Goal: Information Seeking & Learning: Learn about a topic

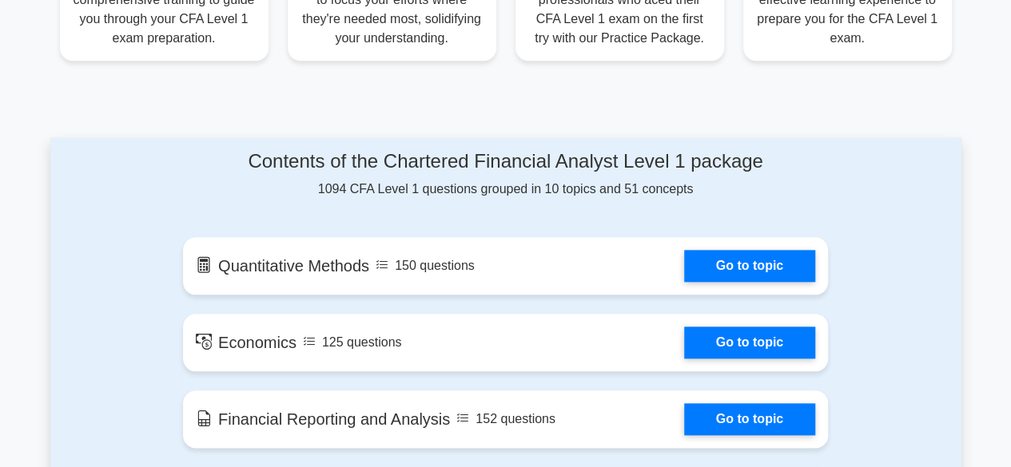
scroll to position [729, 0]
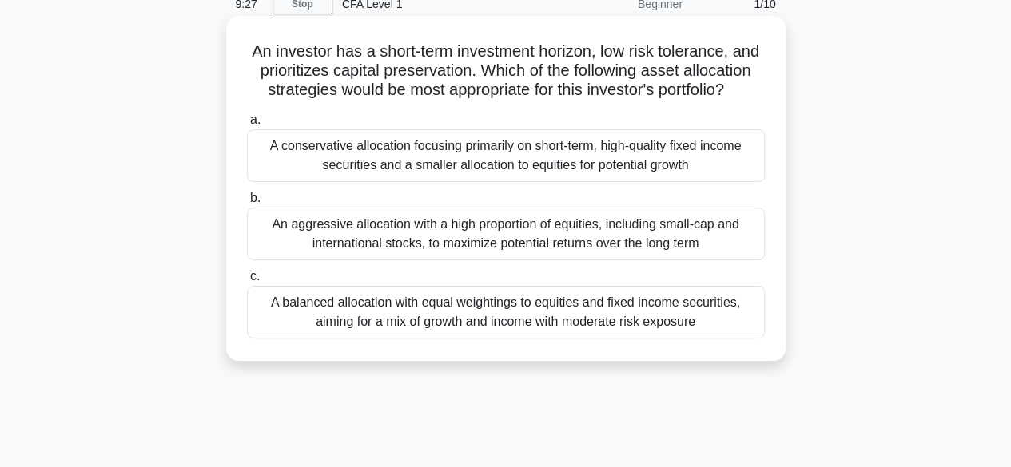
scroll to position [77, 0]
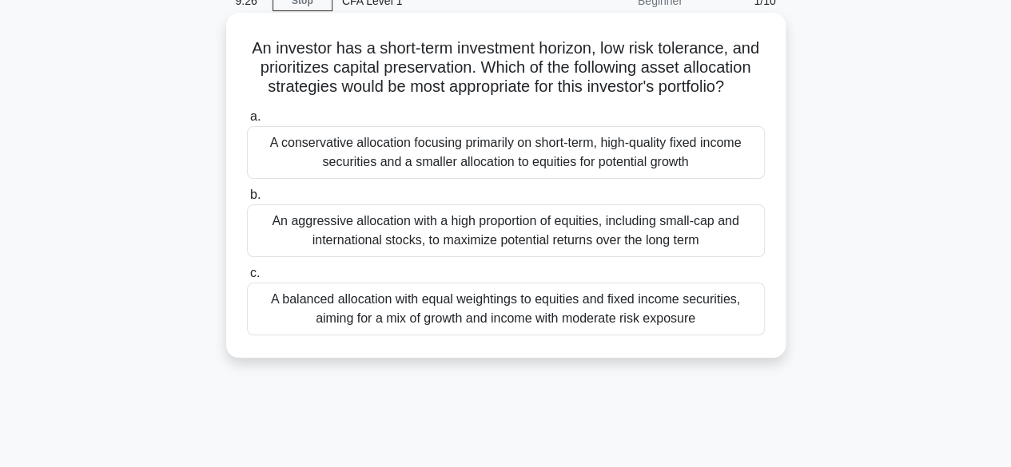
click at [336, 173] on div "A conservative allocation focusing primarily on short-term, high-quality fixed …" at bounding box center [506, 152] width 518 height 53
click at [247, 122] on input "a. A conservative allocation focusing primarily on short-term, high-quality fix…" at bounding box center [247, 117] width 0 height 10
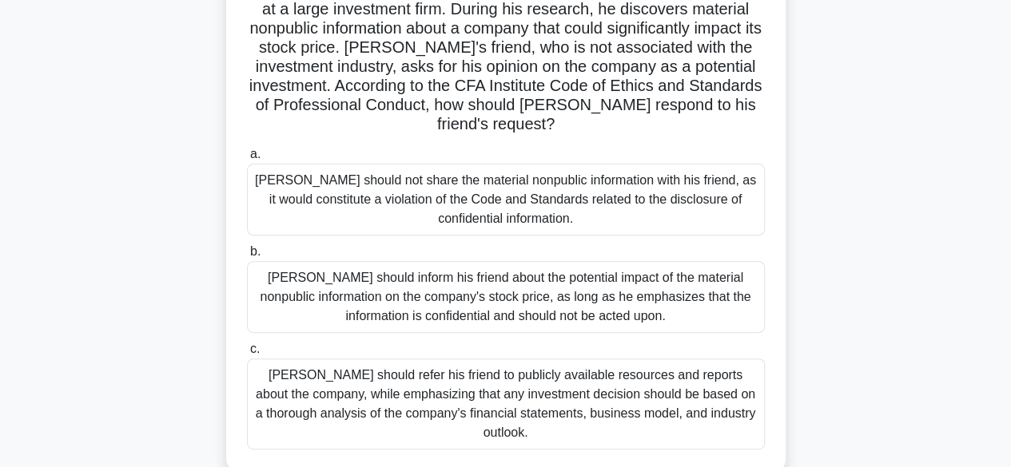
scroll to position [134, 0]
click at [642, 202] on div "Michael should not share the material nonpublic information with his friend, as…" at bounding box center [506, 201] width 518 height 72
click at [247, 161] on input "a. Michael should not share the material nonpublic information with his friend,…" at bounding box center [247, 155] width 0 height 10
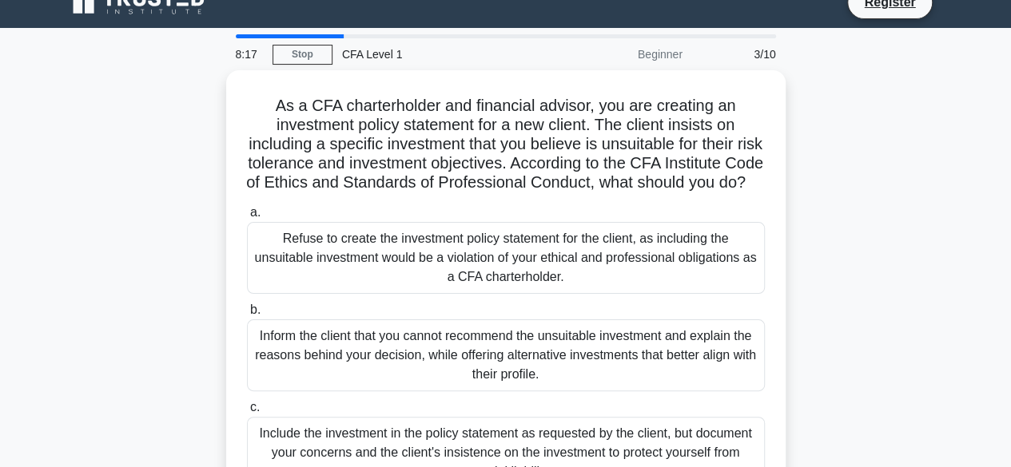
scroll to position [0, 0]
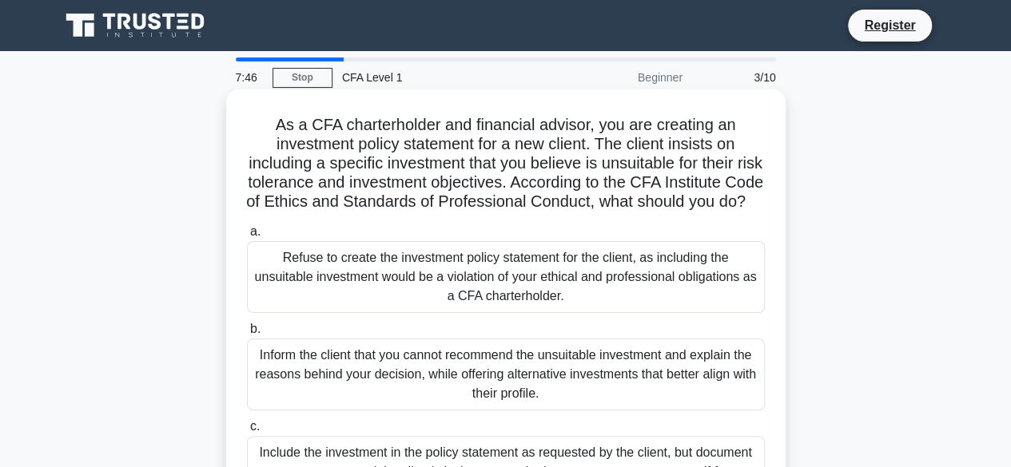
click at [558, 308] on div "Refuse to create the investment policy statement for the client, as including t…" at bounding box center [506, 277] width 518 height 72
click at [247, 237] on input "a. Refuse to create the investment policy statement for the client, as includin…" at bounding box center [247, 232] width 0 height 10
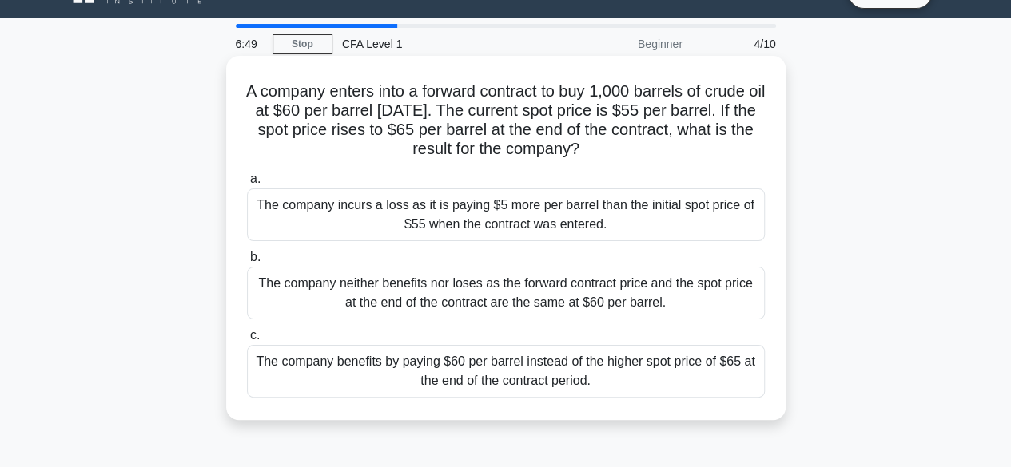
scroll to position [33, 0]
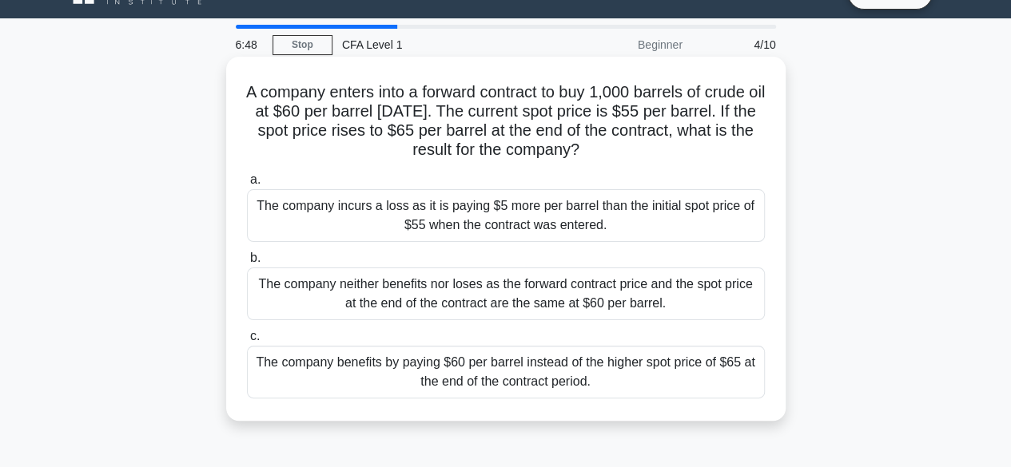
click at [505, 372] on div "The company benefits by paying $60 per barrel instead of the higher spot price …" at bounding box center [506, 372] width 518 height 53
click at [247, 342] on input "c. The company benefits by paying $60 per barrel instead of the higher spot pri…" at bounding box center [247, 337] width 0 height 10
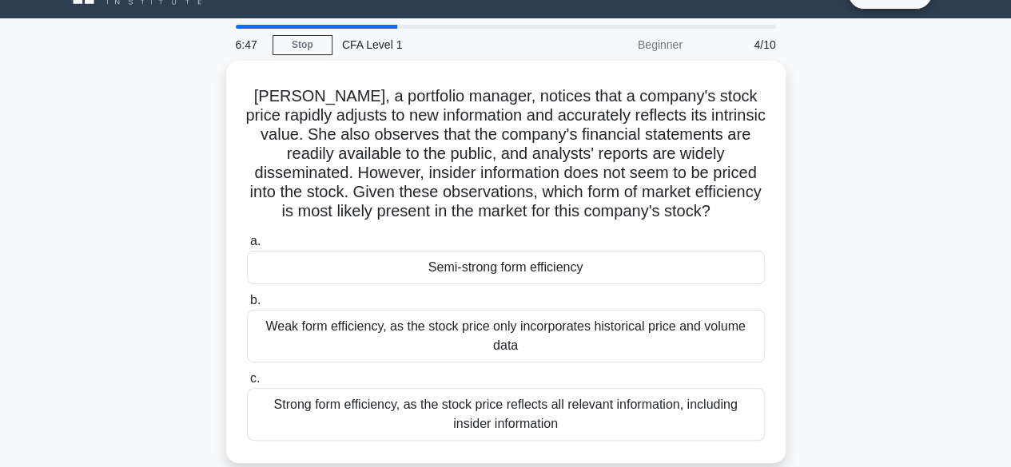
scroll to position [0, 0]
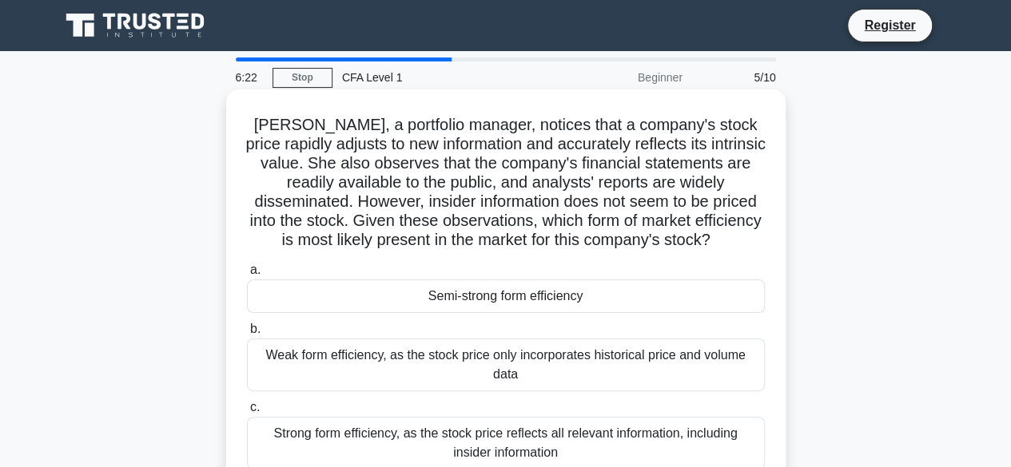
drag, startPoint x: 457, startPoint y: 169, endPoint x: 467, endPoint y: 207, distance: 39.7
click at [462, 181] on h5 "Laura, a portfolio manager, notices that a company's stock price rapidly adjust…" at bounding box center [505, 183] width 521 height 136
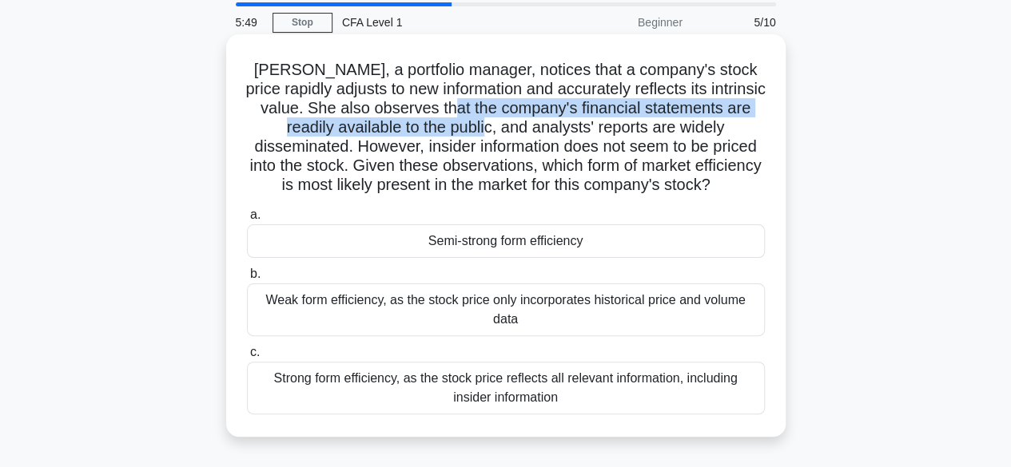
scroll to position [80, 0]
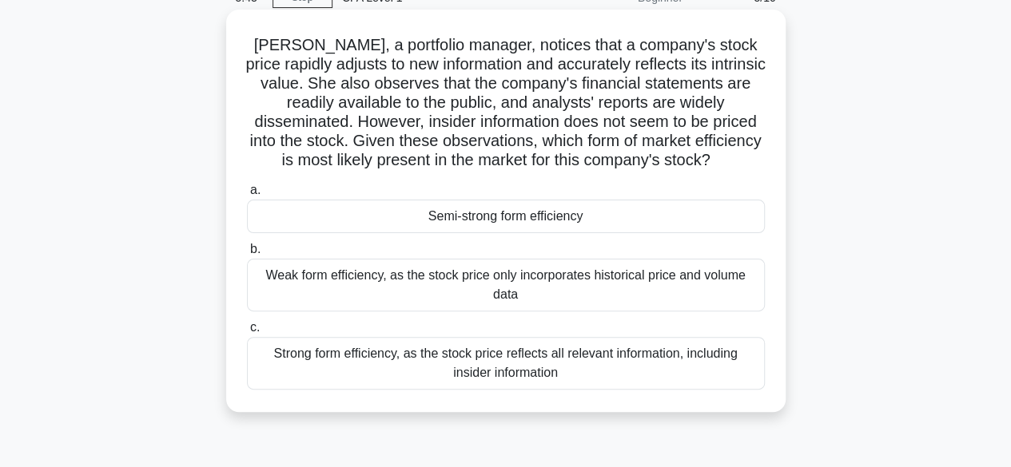
click at [475, 293] on div "Weak form efficiency, as the stock price only incorporates historical price and…" at bounding box center [506, 285] width 518 height 53
click at [247, 255] on input "b. Weak form efficiency, as the stock price only incorporates historical price …" at bounding box center [247, 249] width 0 height 10
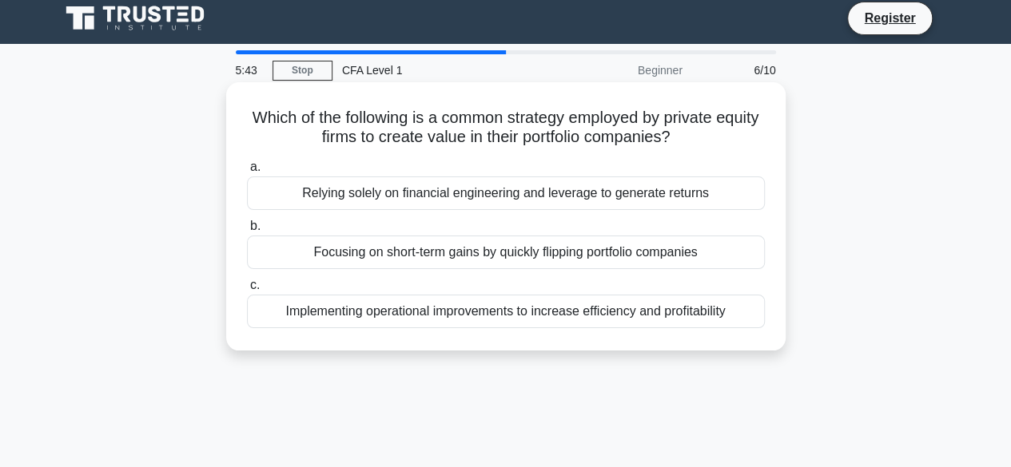
scroll to position [0, 0]
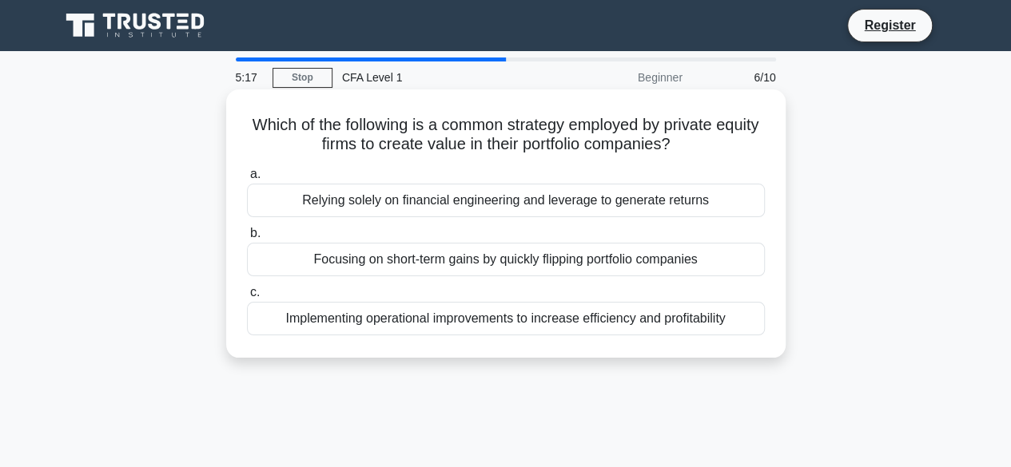
click at [519, 317] on div "Implementing operational improvements to increase efficiency and profitability" at bounding box center [506, 319] width 518 height 34
click at [247, 298] on input "c. Implementing operational improvements to increase efficiency and profitabili…" at bounding box center [247, 293] width 0 height 10
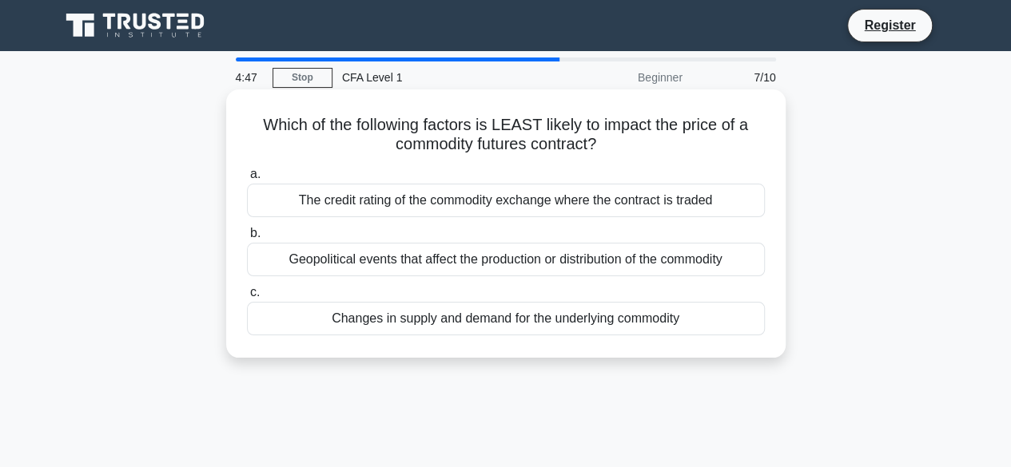
click at [476, 322] on div "Changes in supply and demand for the underlying commodity" at bounding box center [506, 319] width 518 height 34
click at [247, 298] on input "c. Changes in supply and demand for the underlying commodity" at bounding box center [247, 293] width 0 height 10
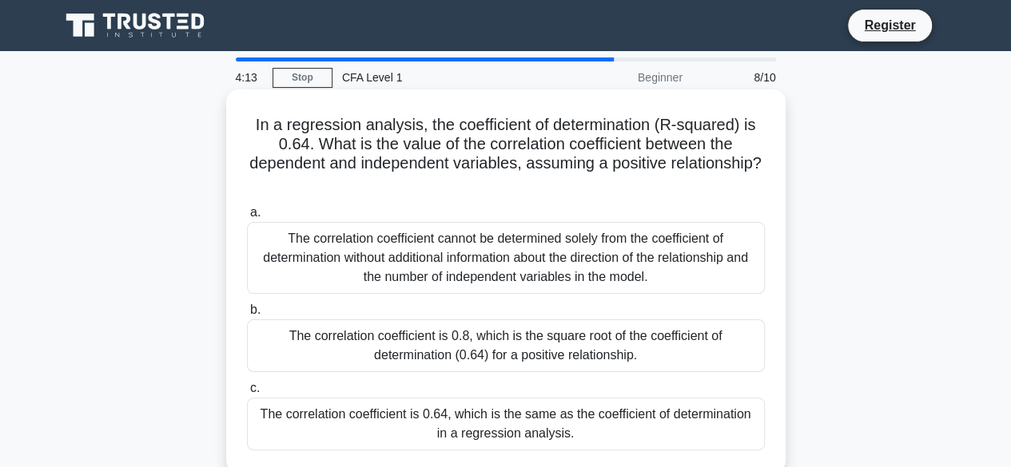
click at [510, 342] on div "The correlation coefficient is 0.8, which is the square root of the coefficient…" at bounding box center [506, 346] width 518 height 53
click at [247, 316] on input "b. The correlation coefficient is 0.8, which is the square root of the coeffici…" at bounding box center [247, 310] width 0 height 10
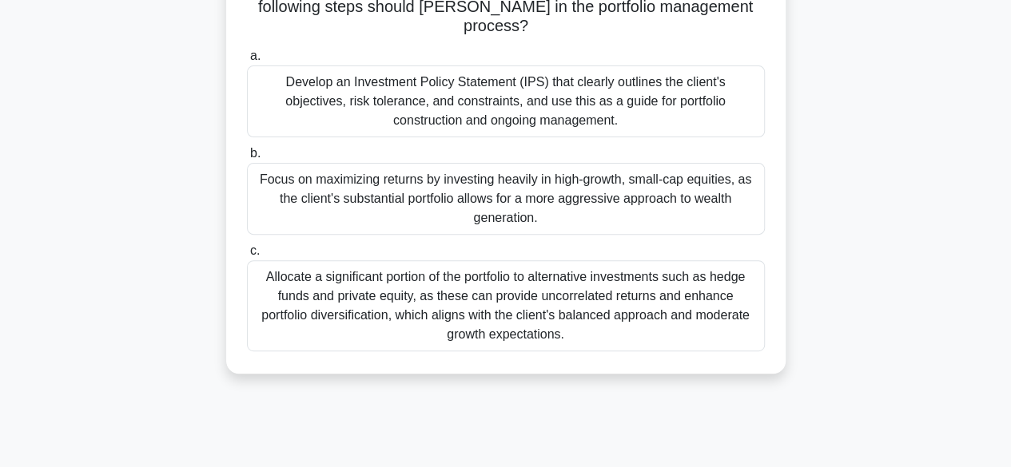
scroll to position [240, 0]
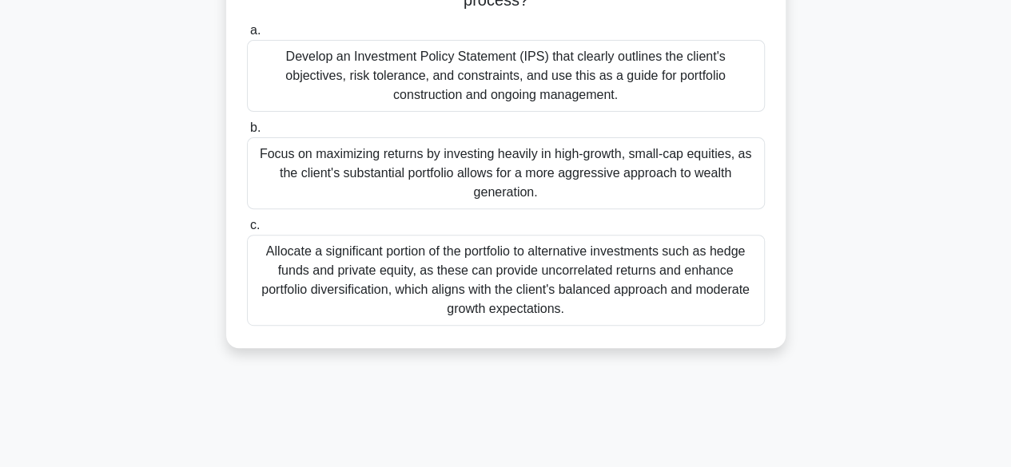
click at [564, 266] on div "Allocate a significant portion of the portfolio to alternative investments such…" at bounding box center [506, 280] width 518 height 91
click at [247, 231] on input "c. Allocate a significant portion of the portfolio to alternative investments s…" at bounding box center [247, 226] width 0 height 10
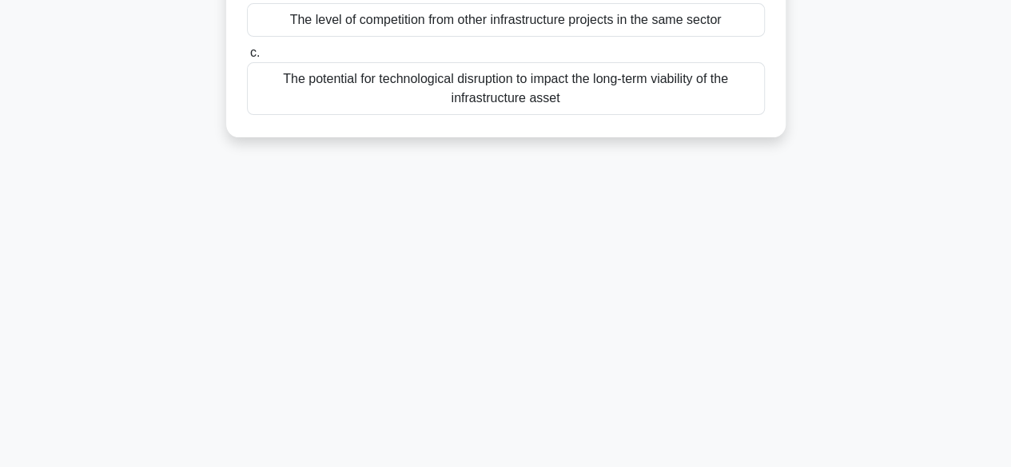
scroll to position [0, 0]
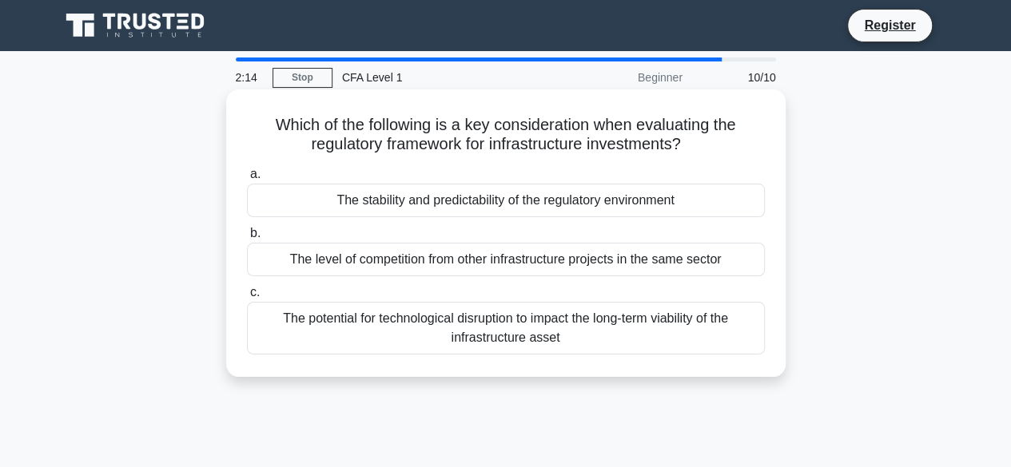
click at [502, 326] on div "The potential for technological disruption to impact the long-term viability of…" at bounding box center [506, 328] width 518 height 53
click at [247, 298] on input "c. The potential for technological disruption to impact the long-term viability…" at bounding box center [247, 293] width 0 height 10
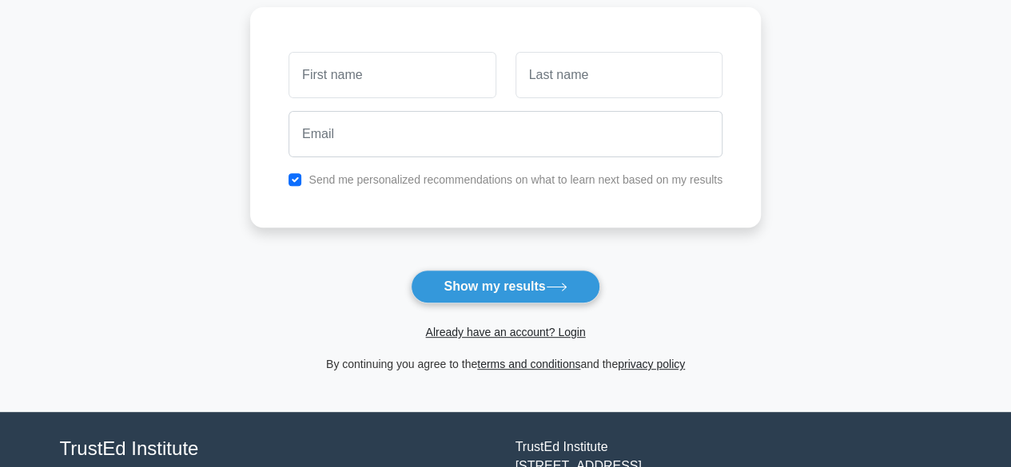
scroll to position [240, 0]
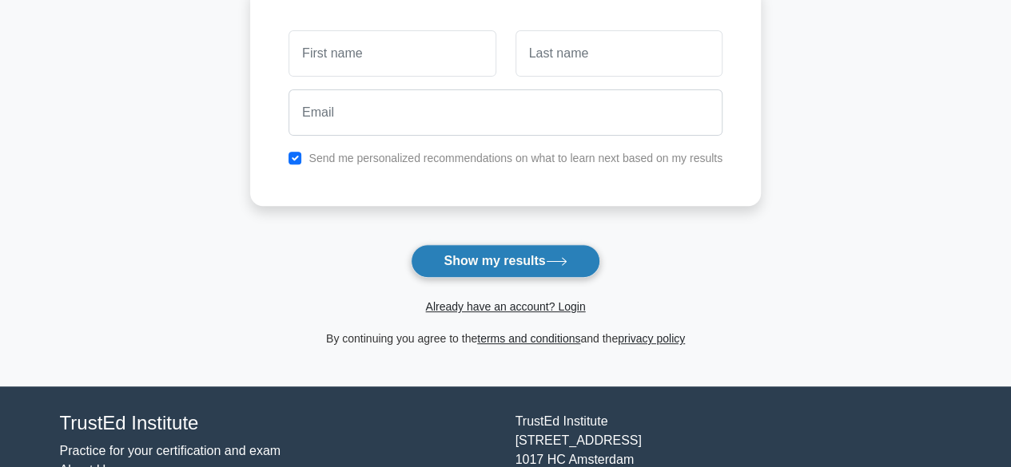
click at [539, 269] on button "Show my results" at bounding box center [505, 261] width 189 height 34
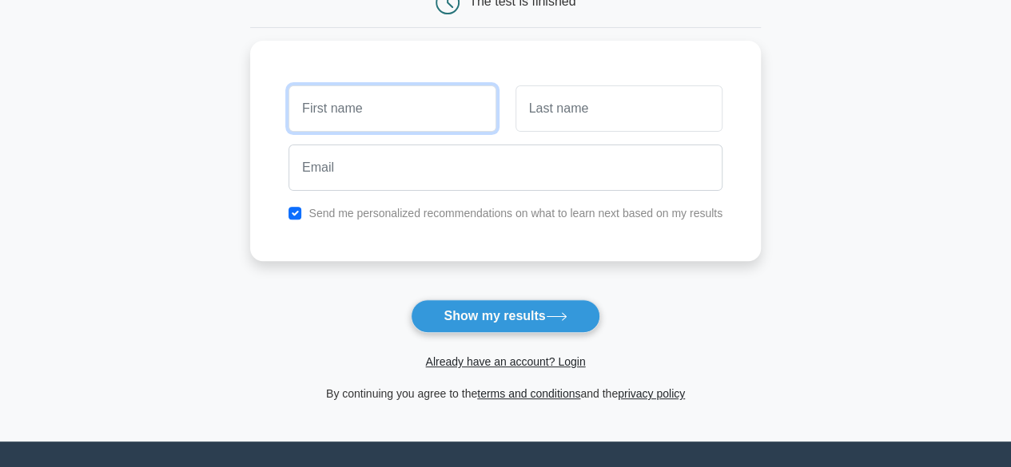
scroll to position [160, 0]
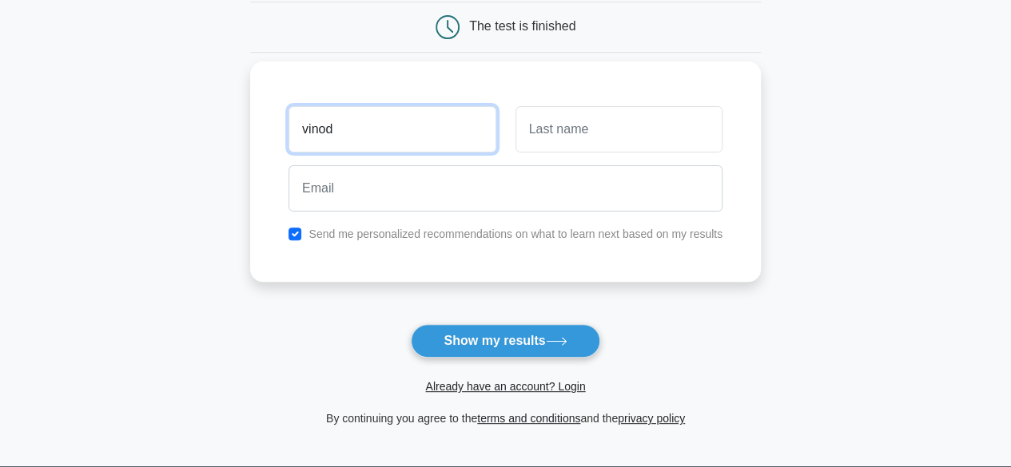
type input "vinod"
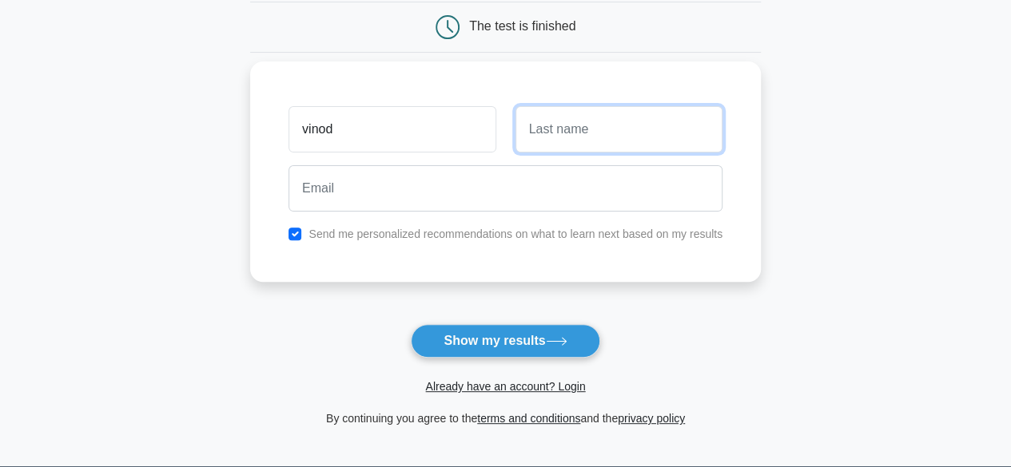
click at [618, 111] on input "text" at bounding box center [618, 129] width 207 height 46
type input "singh"
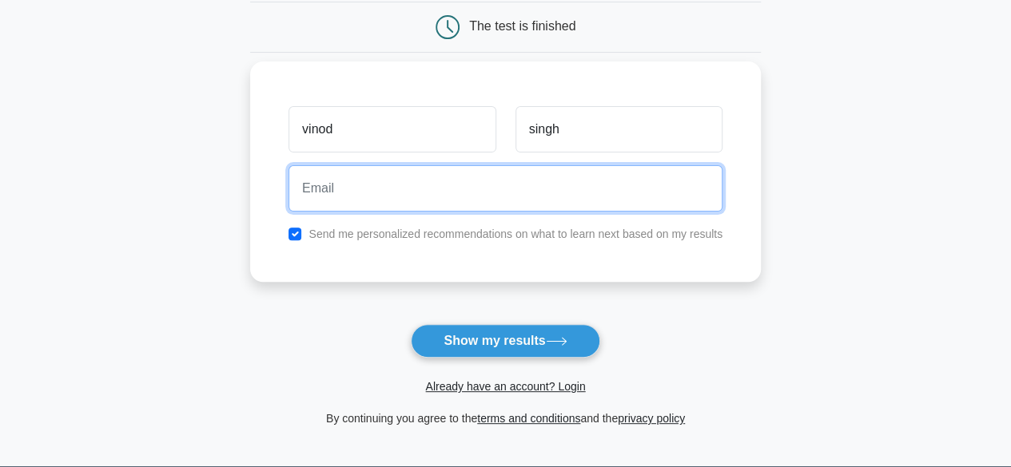
click at [542, 193] on input "email" at bounding box center [505, 188] width 434 height 46
type input "[EMAIL_ADDRESS][DOMAIN_NAME]"
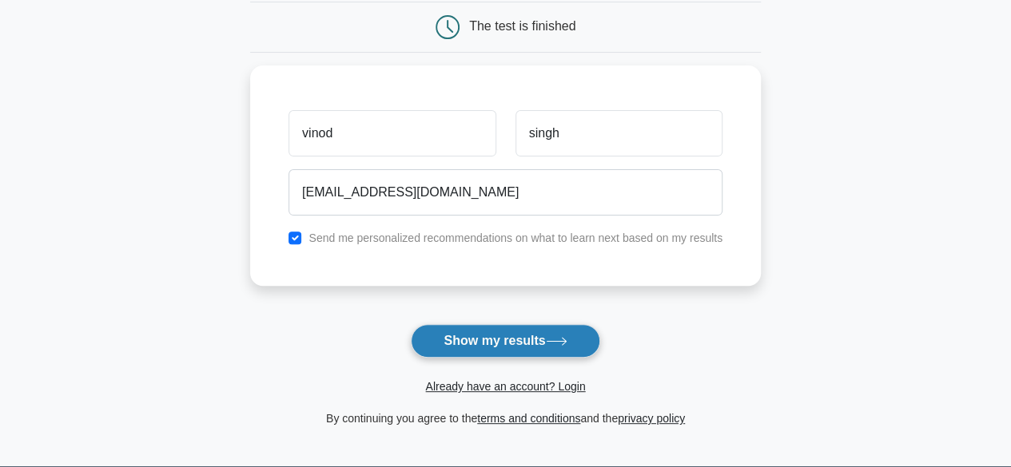
click at [524, 344] on button "Show my results" at bounding box center [505, 341] width 189 height 34
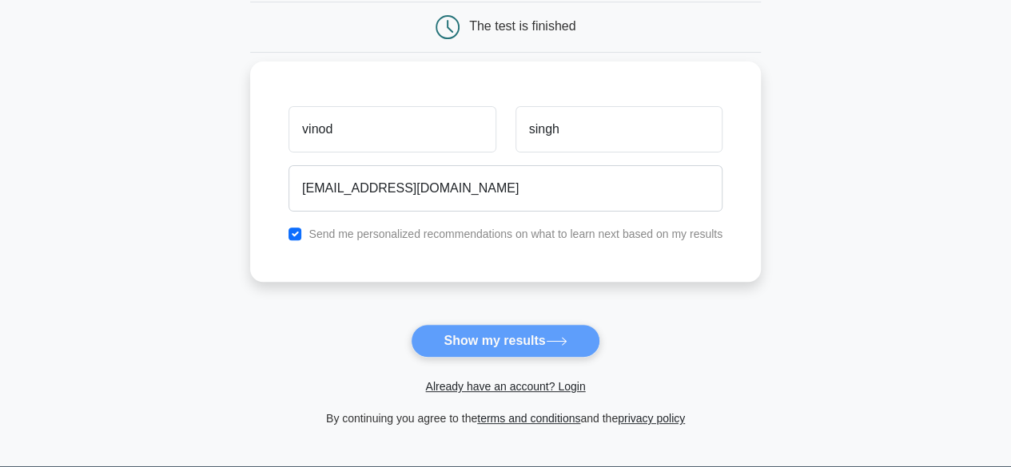
scroll to position [0, 0]
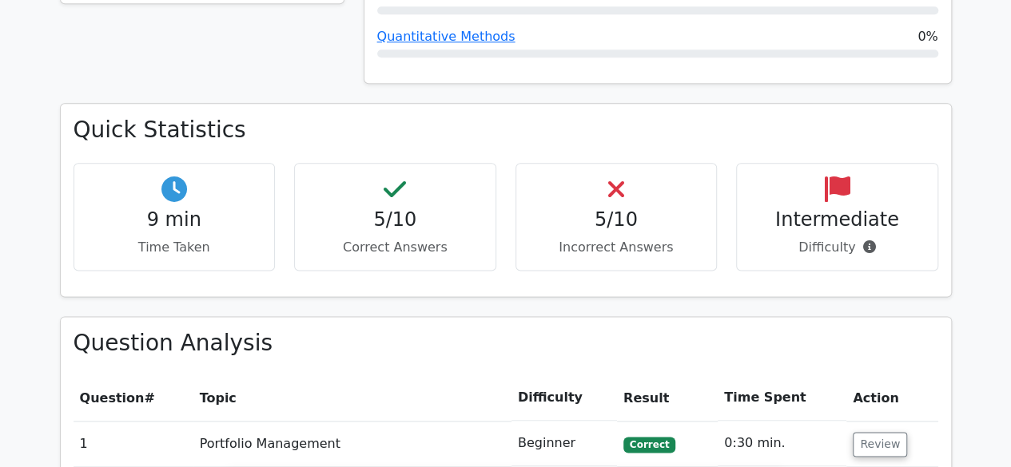
scroll to position [908, 0]
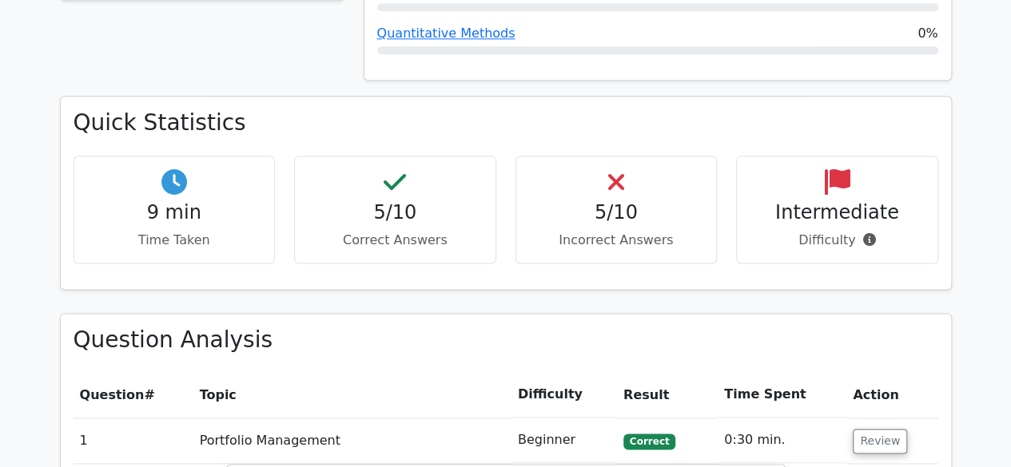
click at [414, 231] on p "Correct Answers" at bounding box center [395, 240] width 175 height 19
click at [620, 201] on h4 "5/10" at bounding box center [616, 212] width 175 height 23
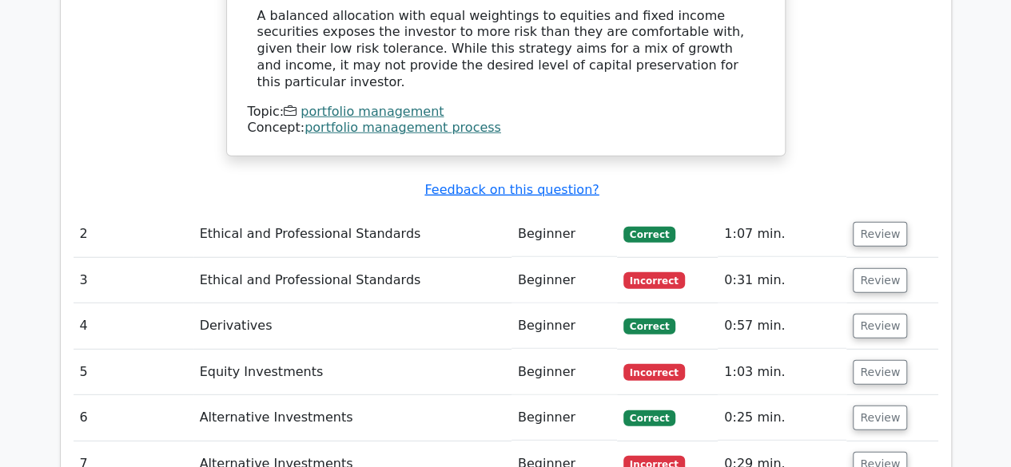
scroll to position [2054, 0]
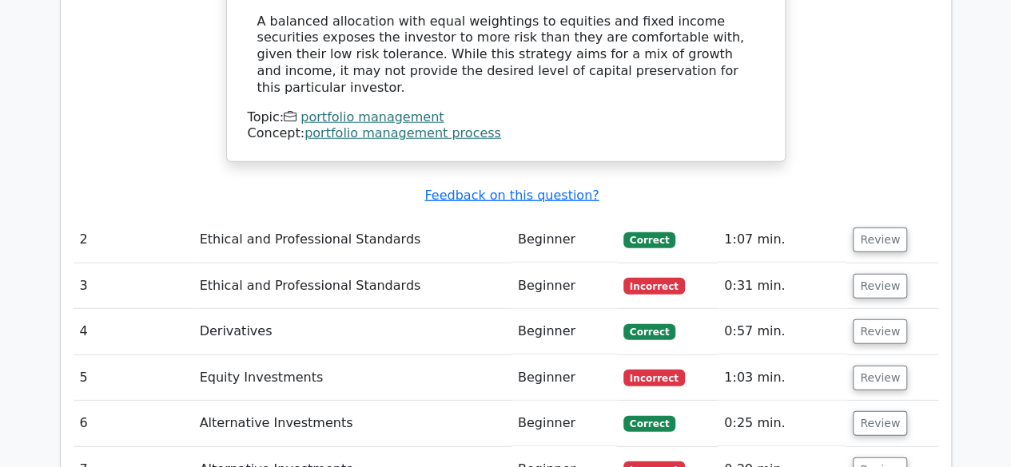
click at [784, 309] on td "0:57 min." at bounding box center [781, 332] width 129 height 46
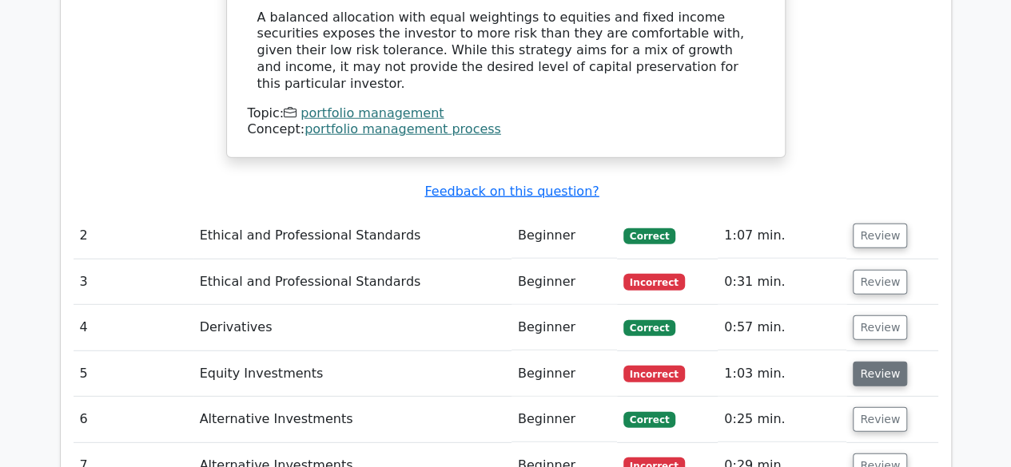
click at [868, 362] on button "Review" at bounding box center [879, 374] width 54 height 25
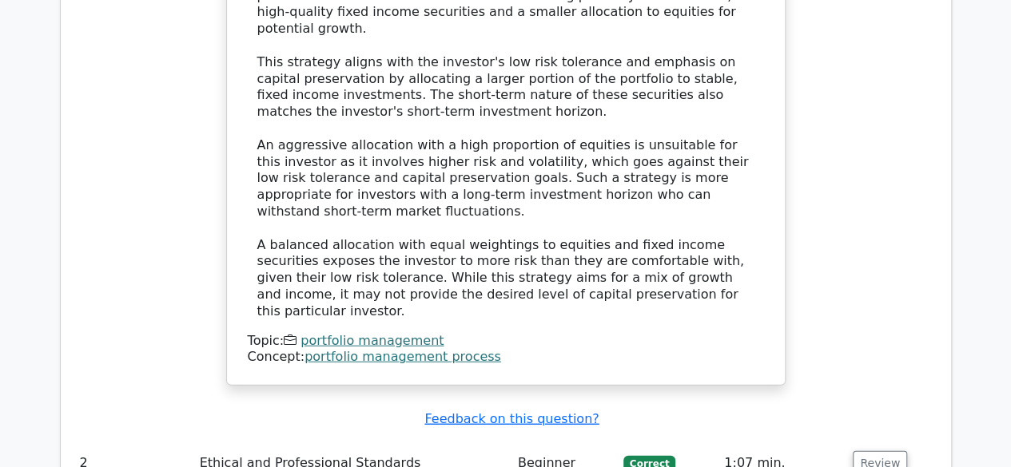
scroll to position [1957, 0]
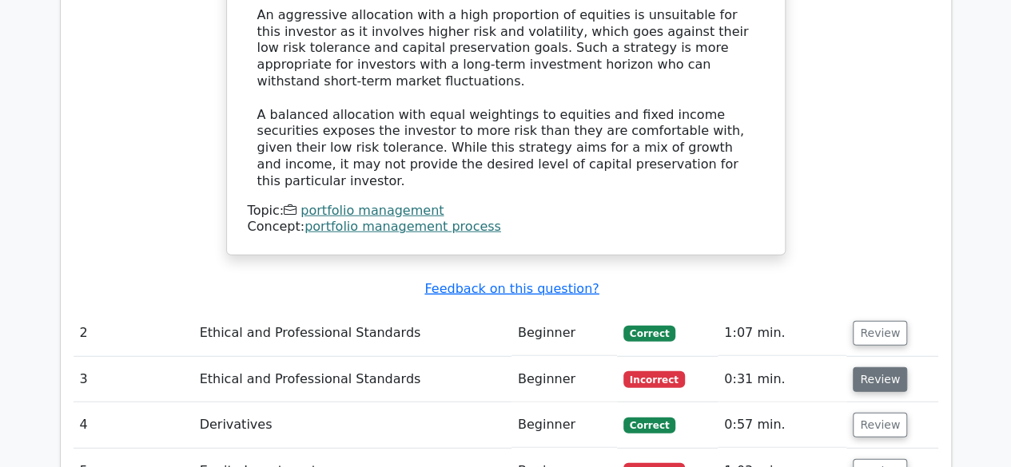
click at [868, 368] on button "Review" at bounding box center [879, 380] width 54 height 25
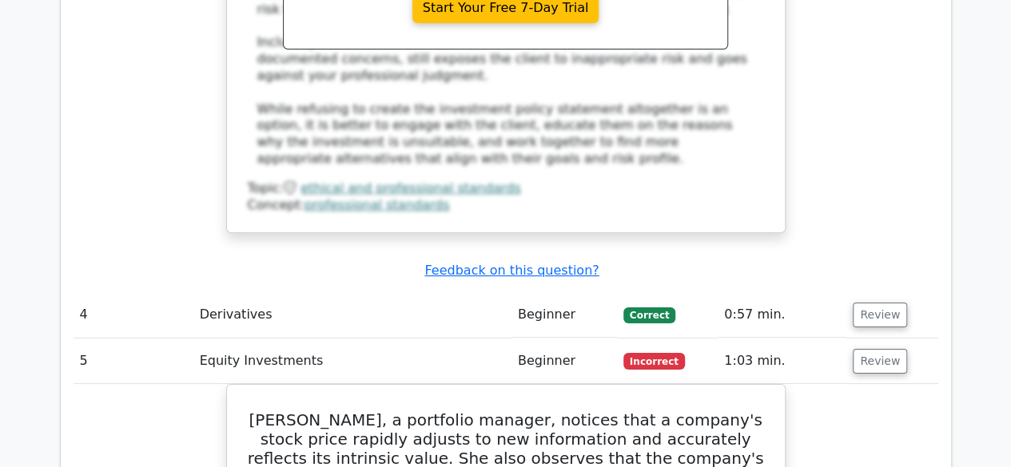
scroll to position [2938, 0]
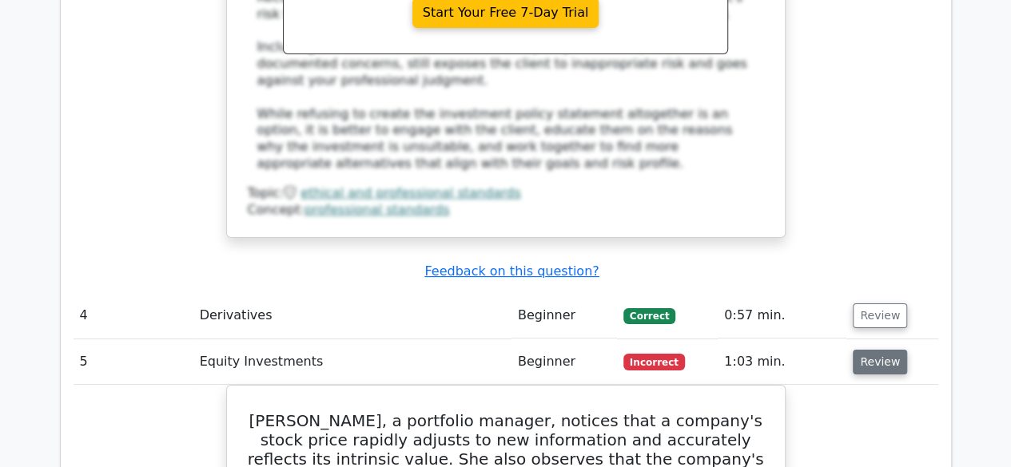
click at [882, 350] on button "Review" at bounding box center [879, 362] width 54 height 25
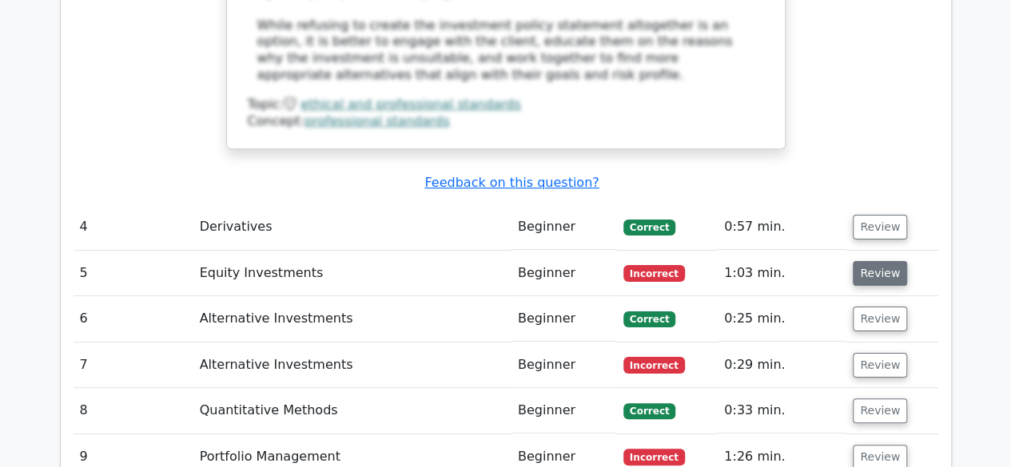
scroll to position [3026, 0]
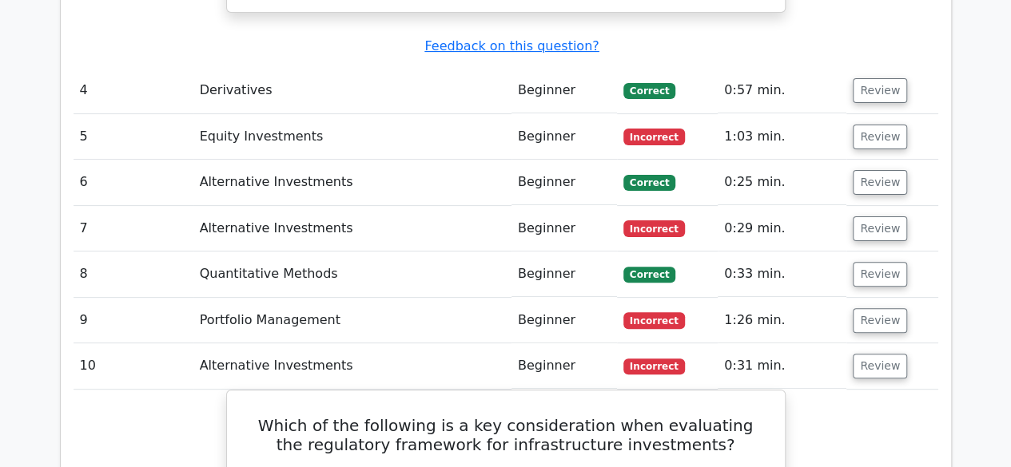
scroll to position [3171, 0]
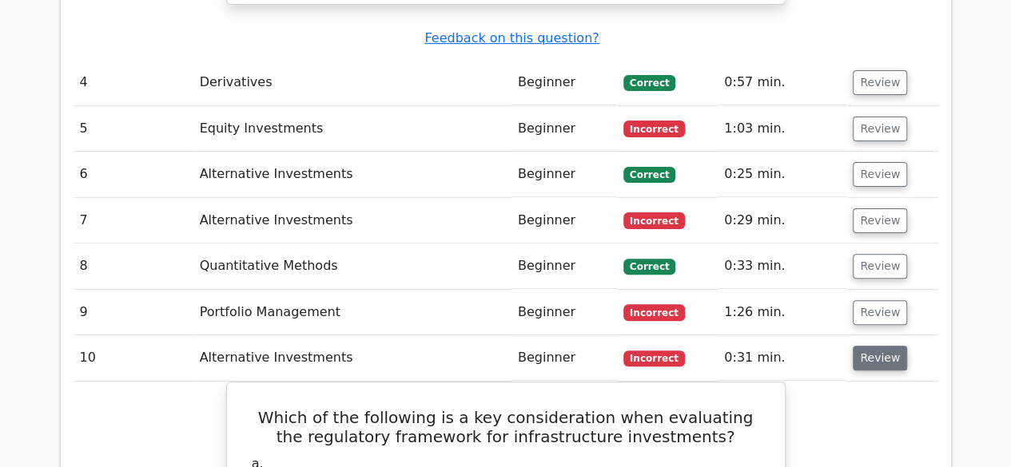
click at [862, 346] on button "Review" at bounding box center [879, 358] width 54 height 25
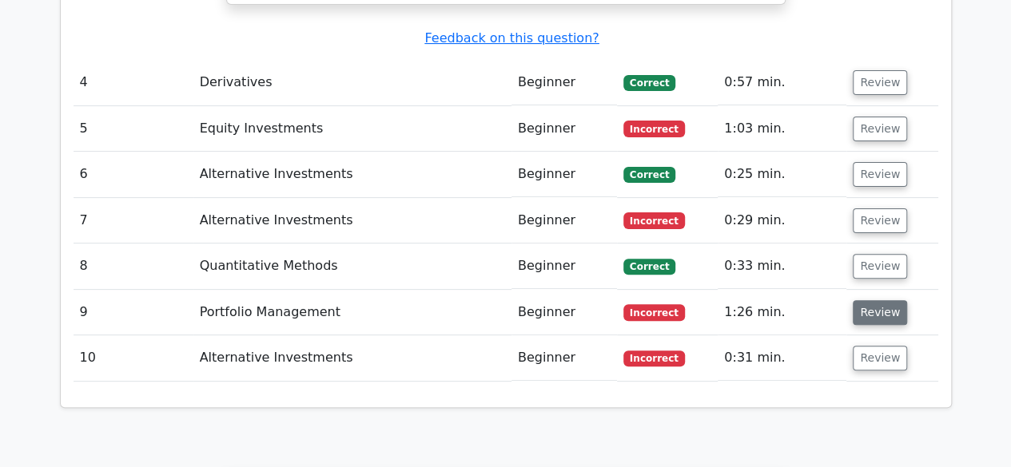
click at [869, 300] on button "Review" at bounding box center [879, 312] width 54 height 25
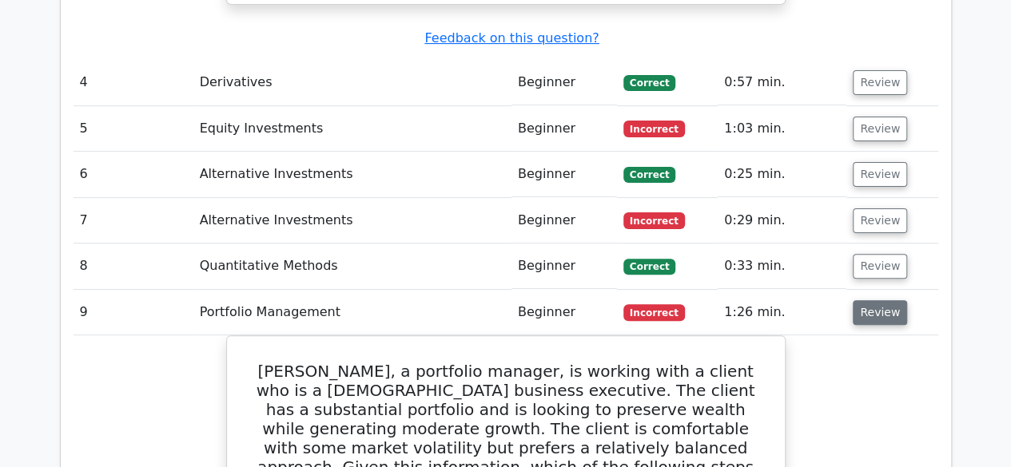
click at [869, 300] on button "Review" at bounding box center [879, 312] width 54 height 25
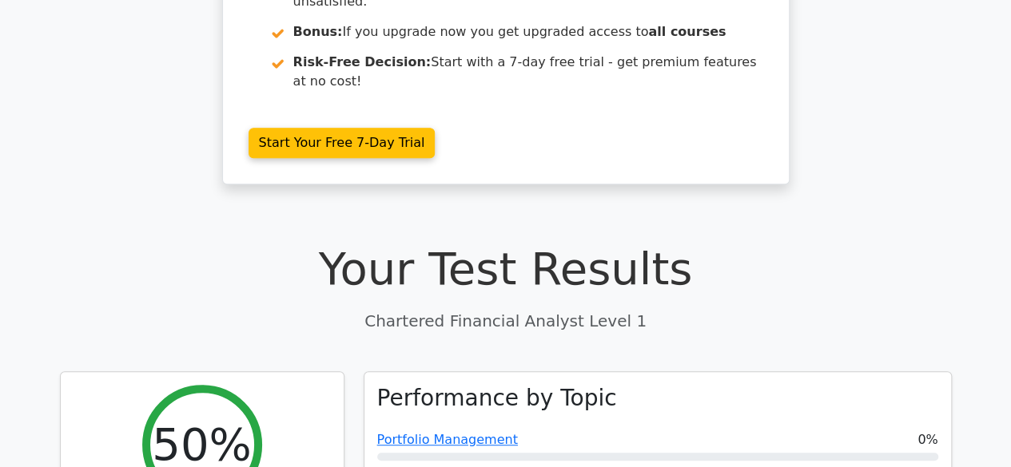
scroll to position [0, 0]
